Goal: Use online tool/utility

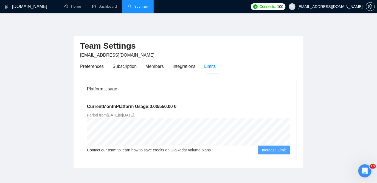
click at [138, 8] on link "Scanner" at bounding box center [138, 6] width 20 height 5
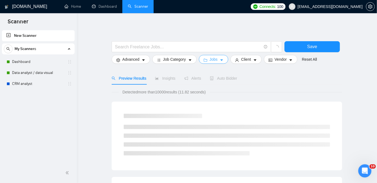
click at [219, 57] on button "Jobs" at bounding box center [214, 59] width 30 height 9
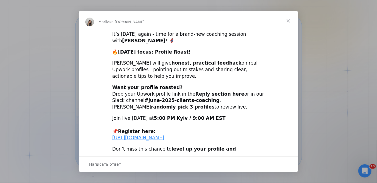
click at [289, 22] on span "Закрыть" at bounding box center [288, 21] width 20 height 20
